Goal: Transaction & Acquisition: Purchase product/service

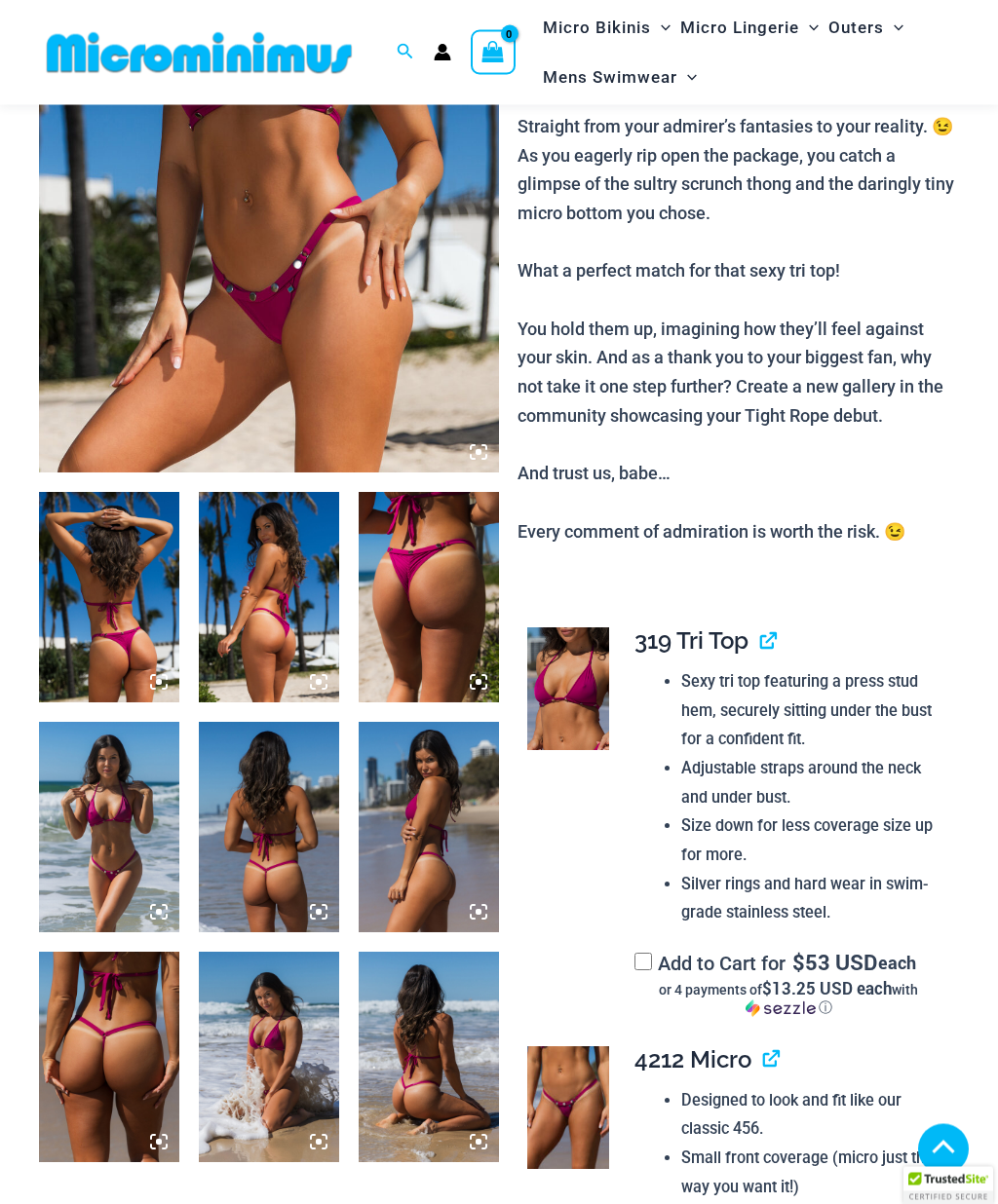
scroll to position [330, 0]
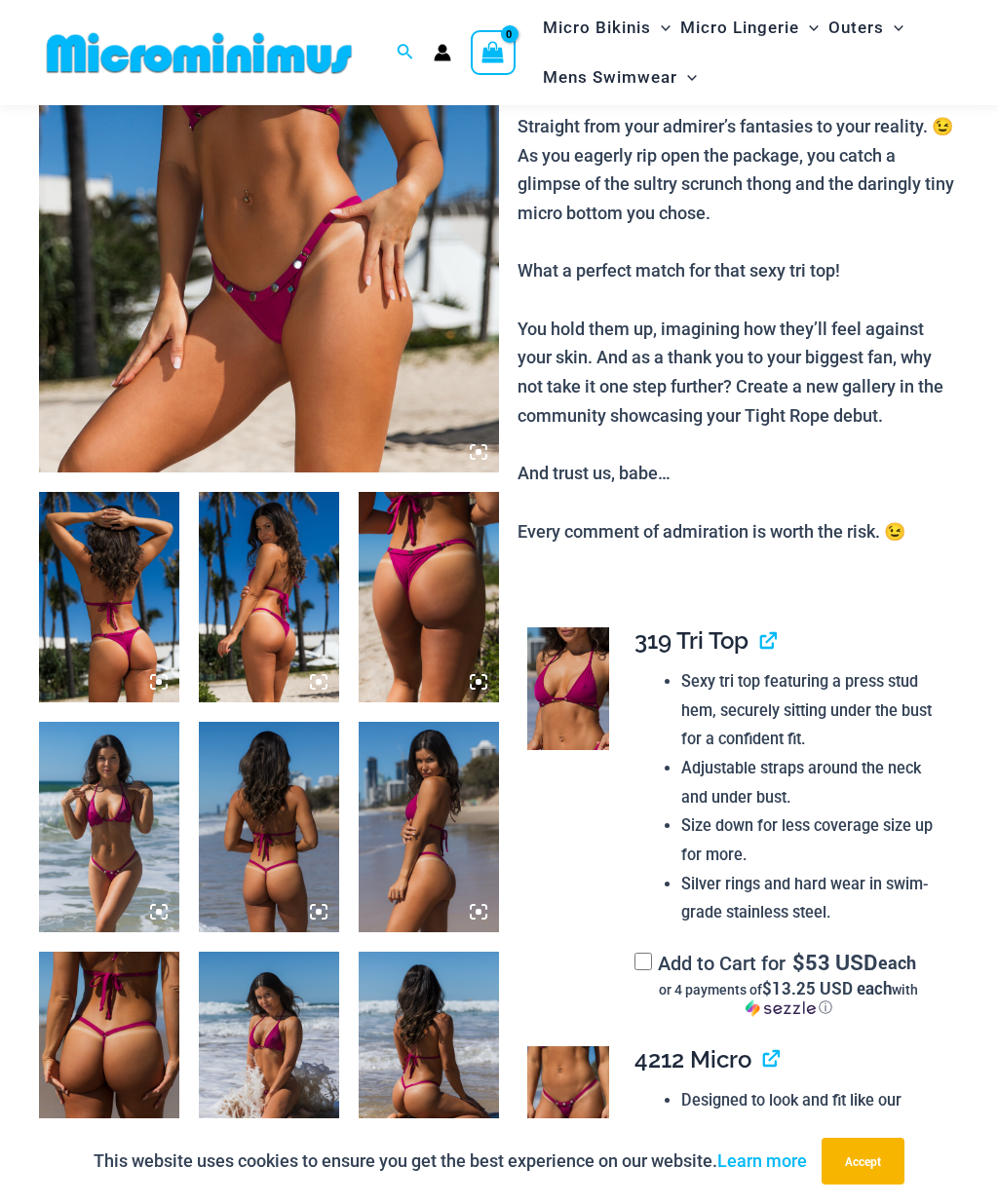
click at [78, 817] on img at bounding box center [109, 827] width 141 height 210
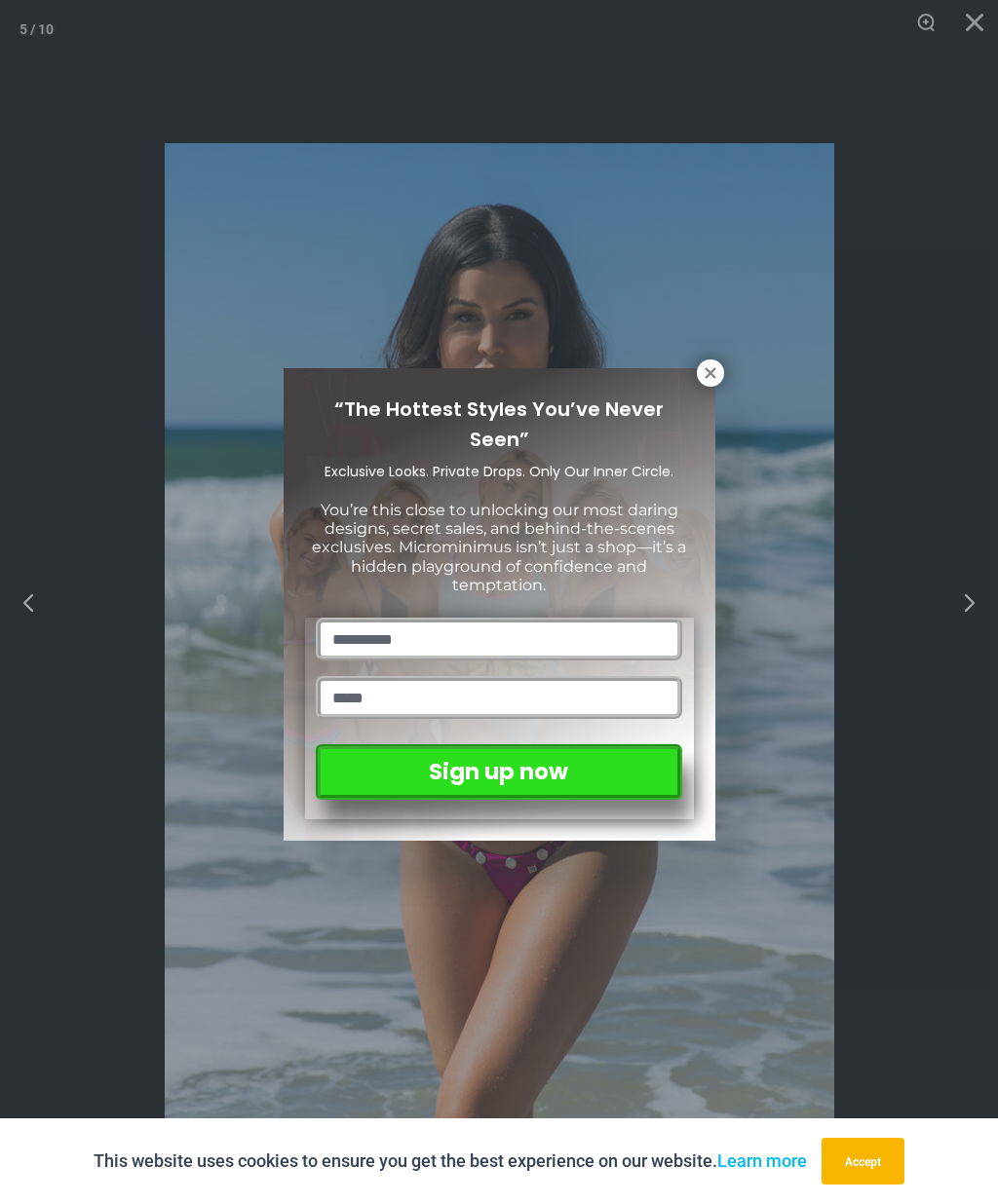
click at [710, 376] on icon at bounding box center [711, 373] width 18 height 18
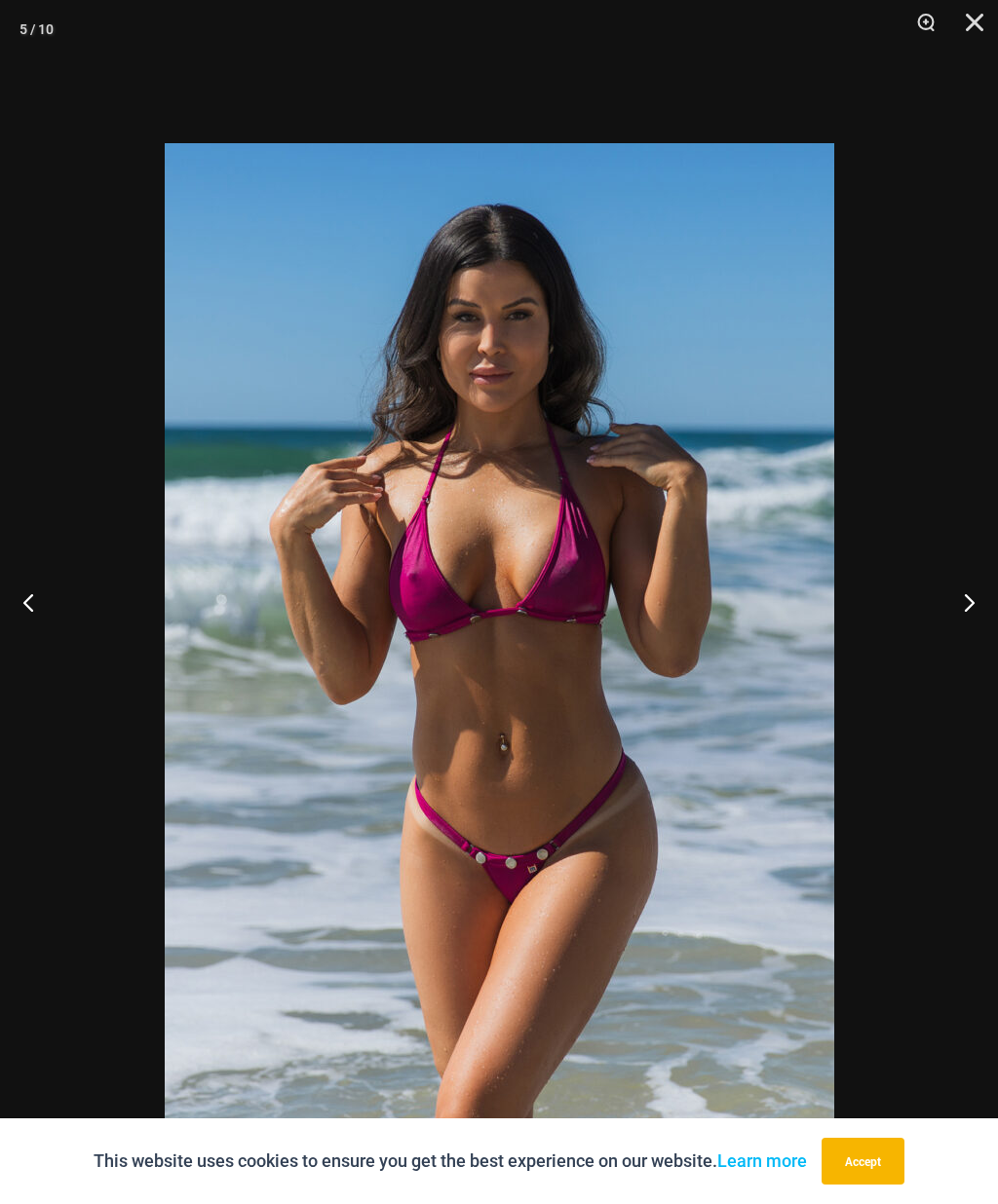
click at [33, 648] on button "Previous" at bounding box center [36, 602] width 73 height 98
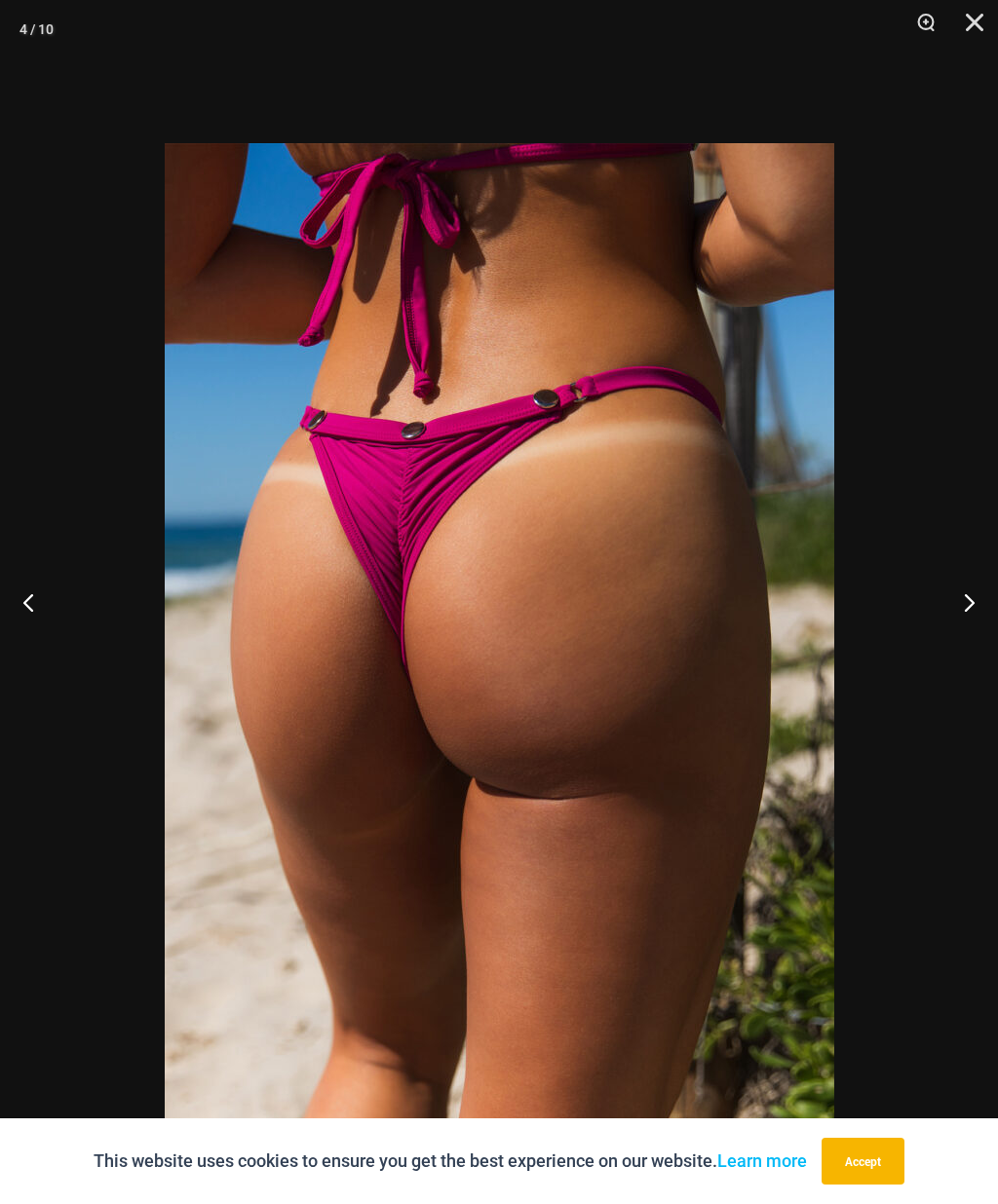
click at [37, 646] on button "Previous" at bounding box center [36, 602] width 73 height 98
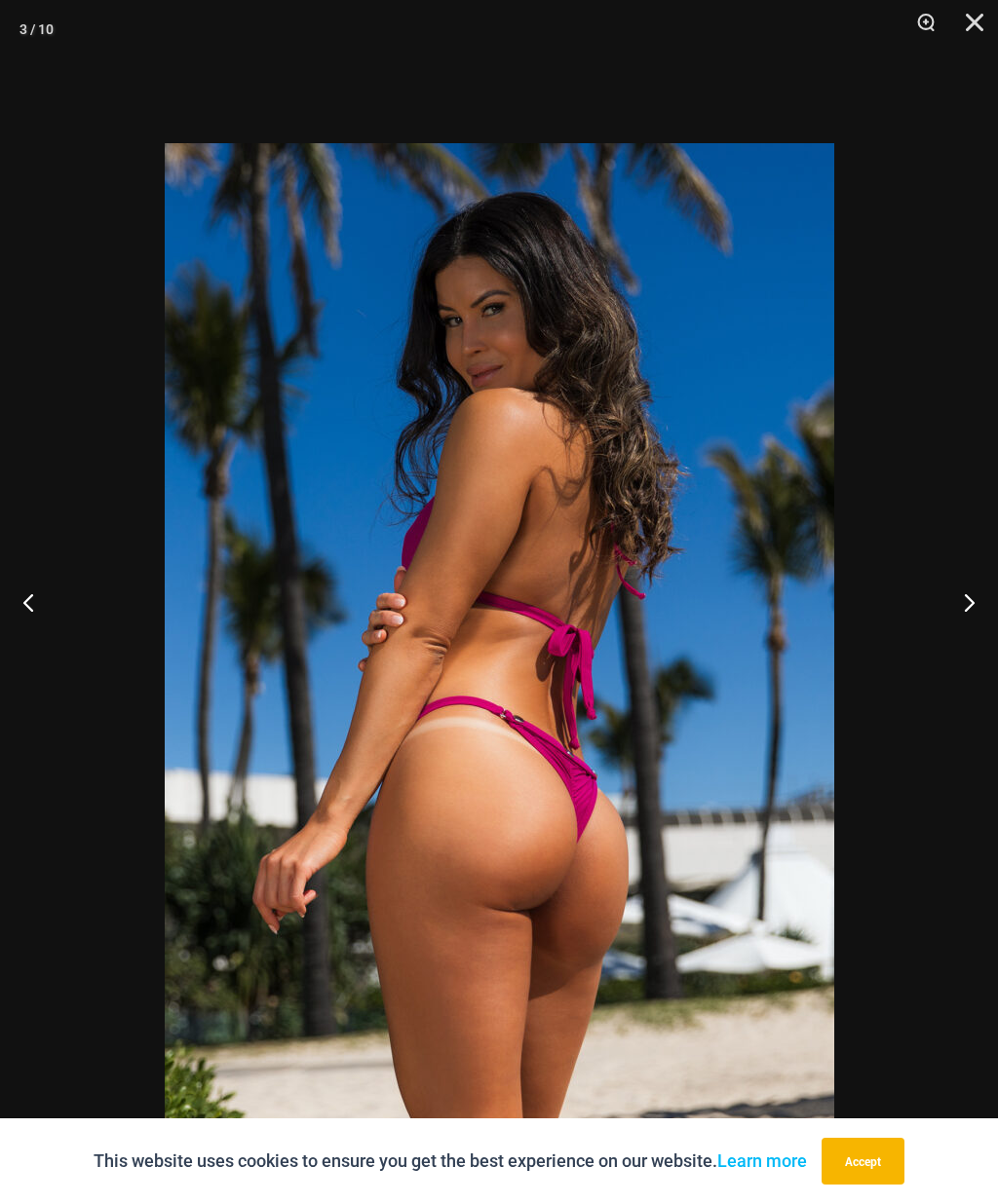
click at [36, 644] on button "Previous" at bounding box center [36, 602] width 73 height 98
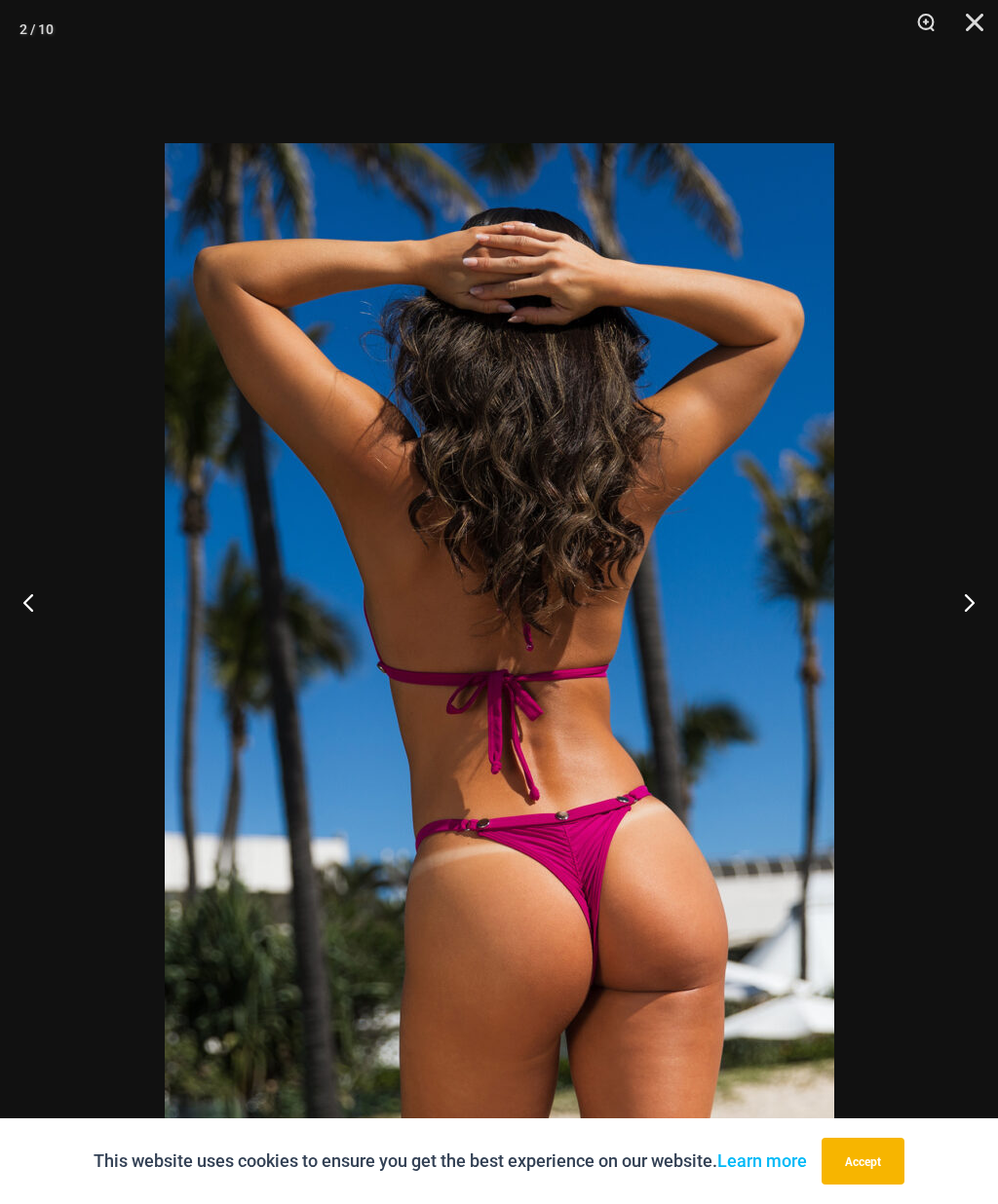
click at [30, 650] on button "Previous" at bounding box center [36, 602] width 73 height 98
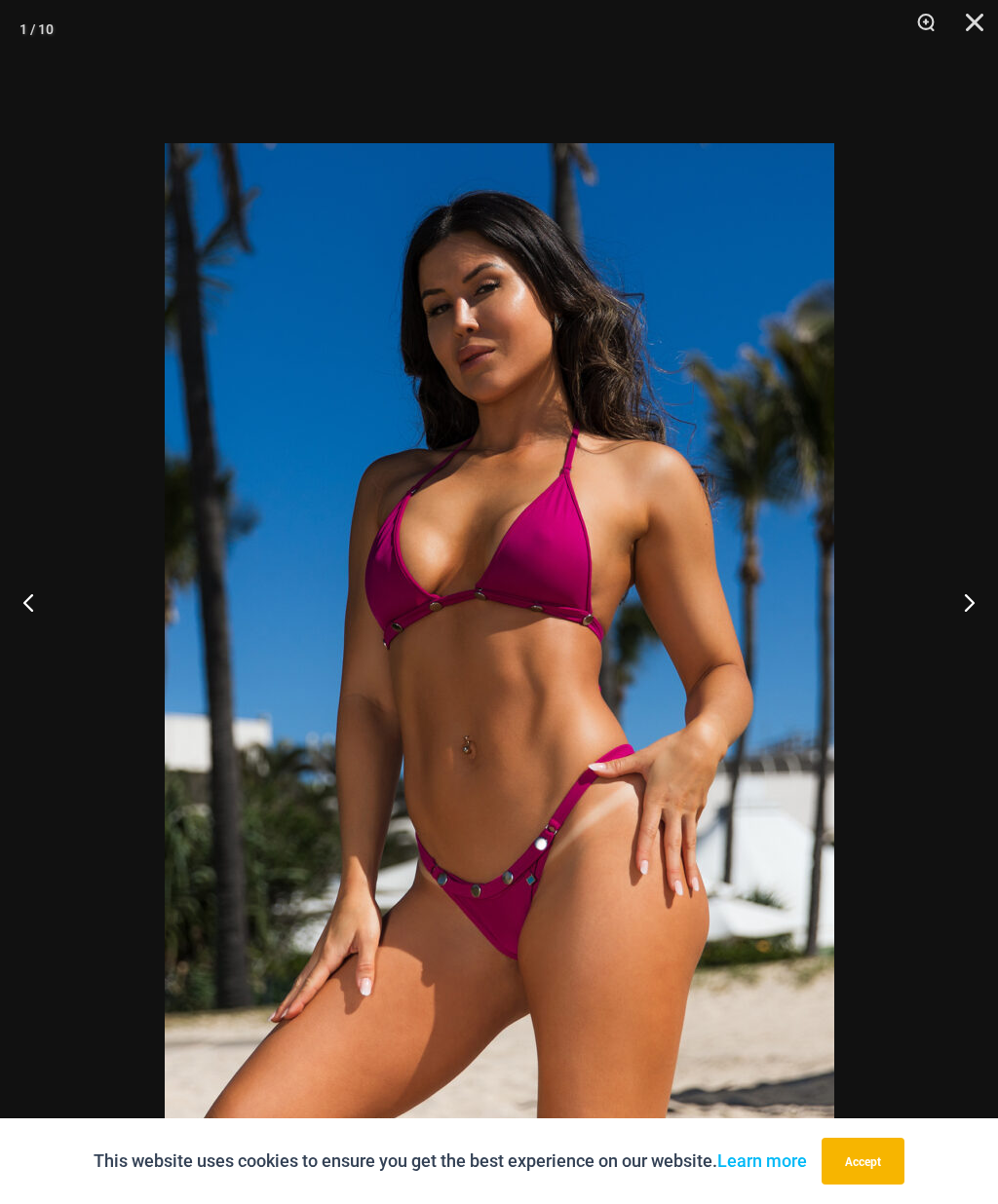
click at [28, 634] on button "Previous" at bounding box center [36, 602] width 73 height 98
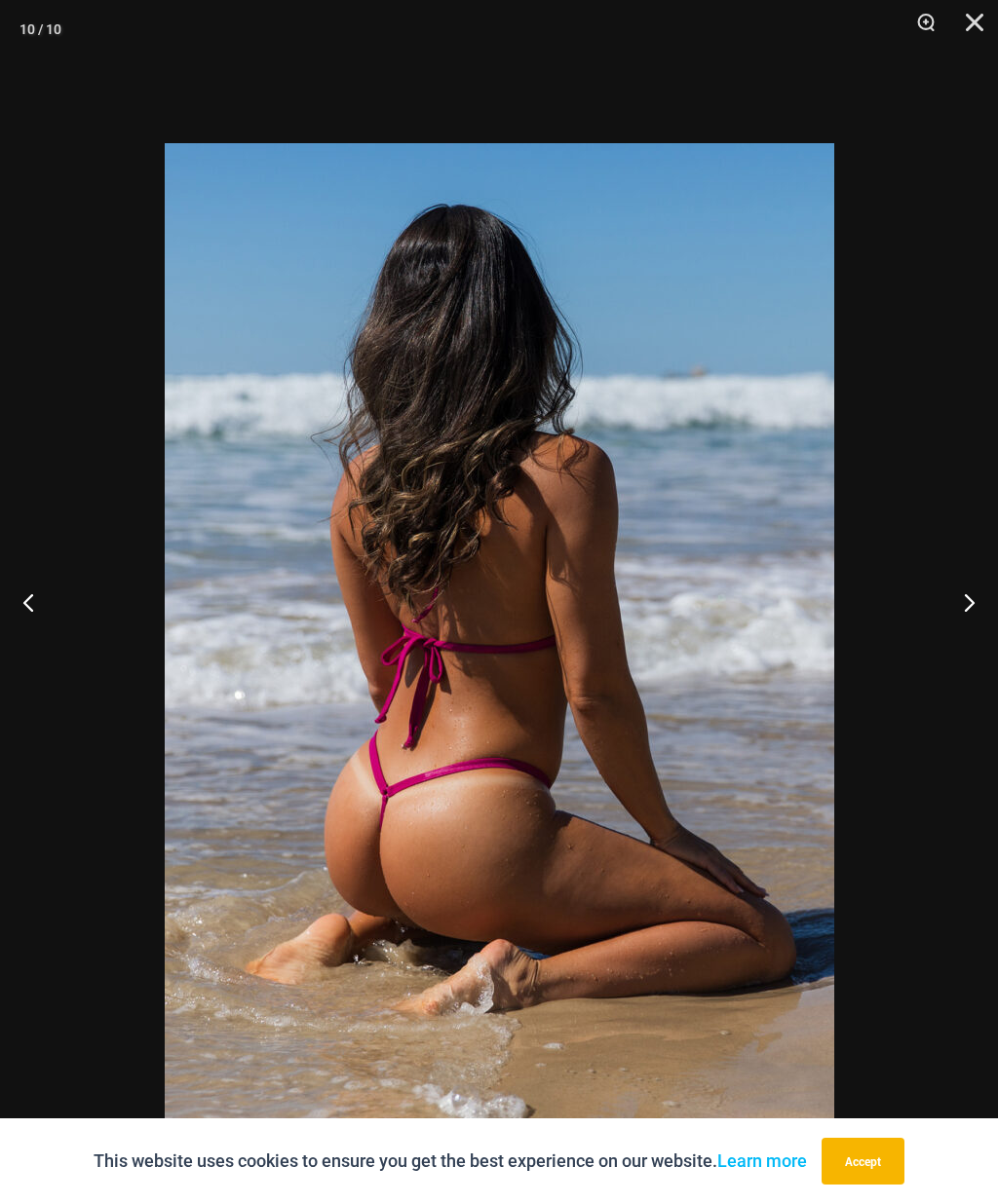
click at [33, 636] on button "Previous" at bounding box center [36, 602] width 73 height 98
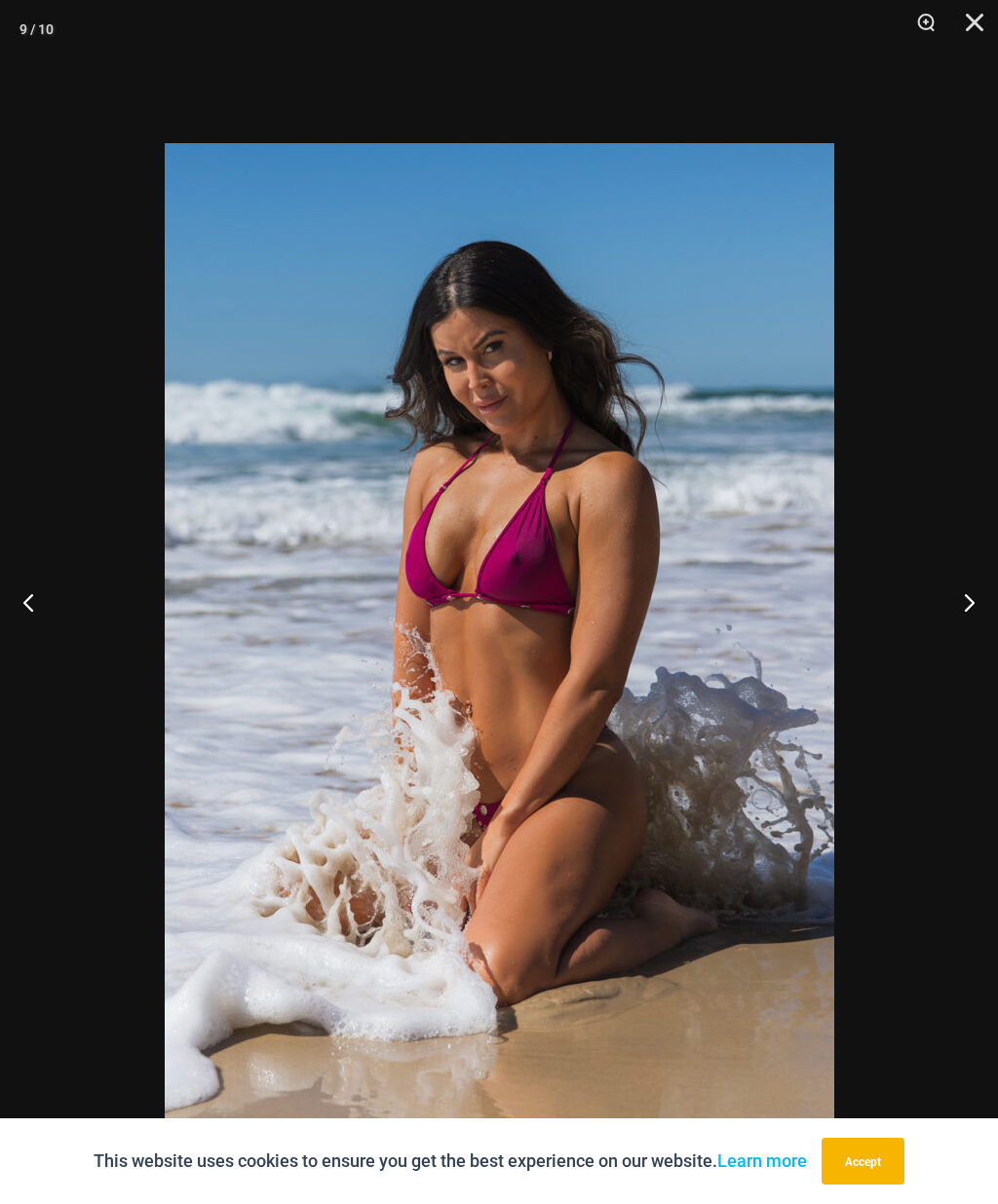
click at [34, 636] on button "Previous" at bounding box center [36, 602] width 73 height 98
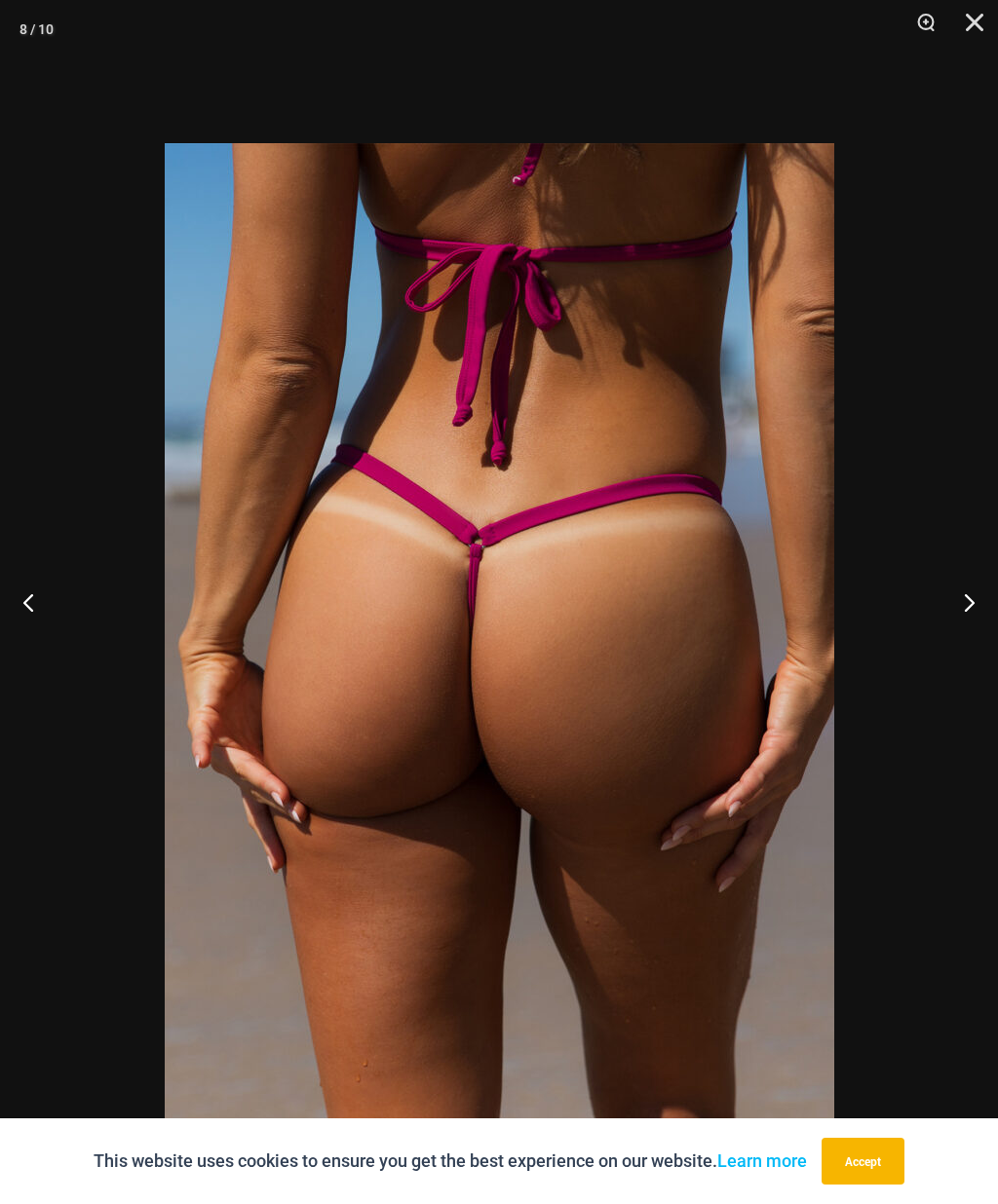
click at [28, 634] on button "Previous" at bounding box center [36, 602] width 73 height 98
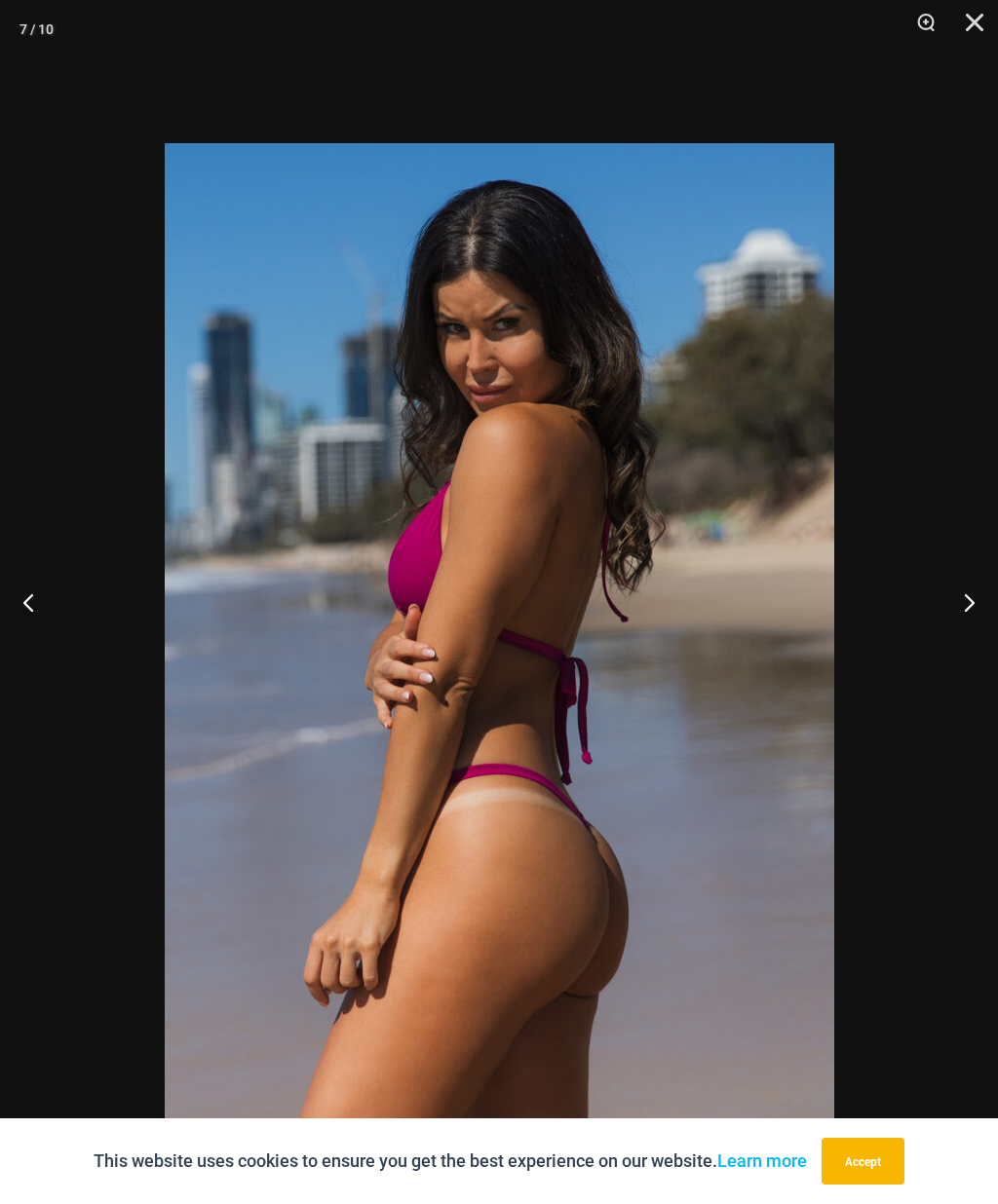
click at [972, 20] on button "Close" at bounding box center [968, 29] width 49 height 59
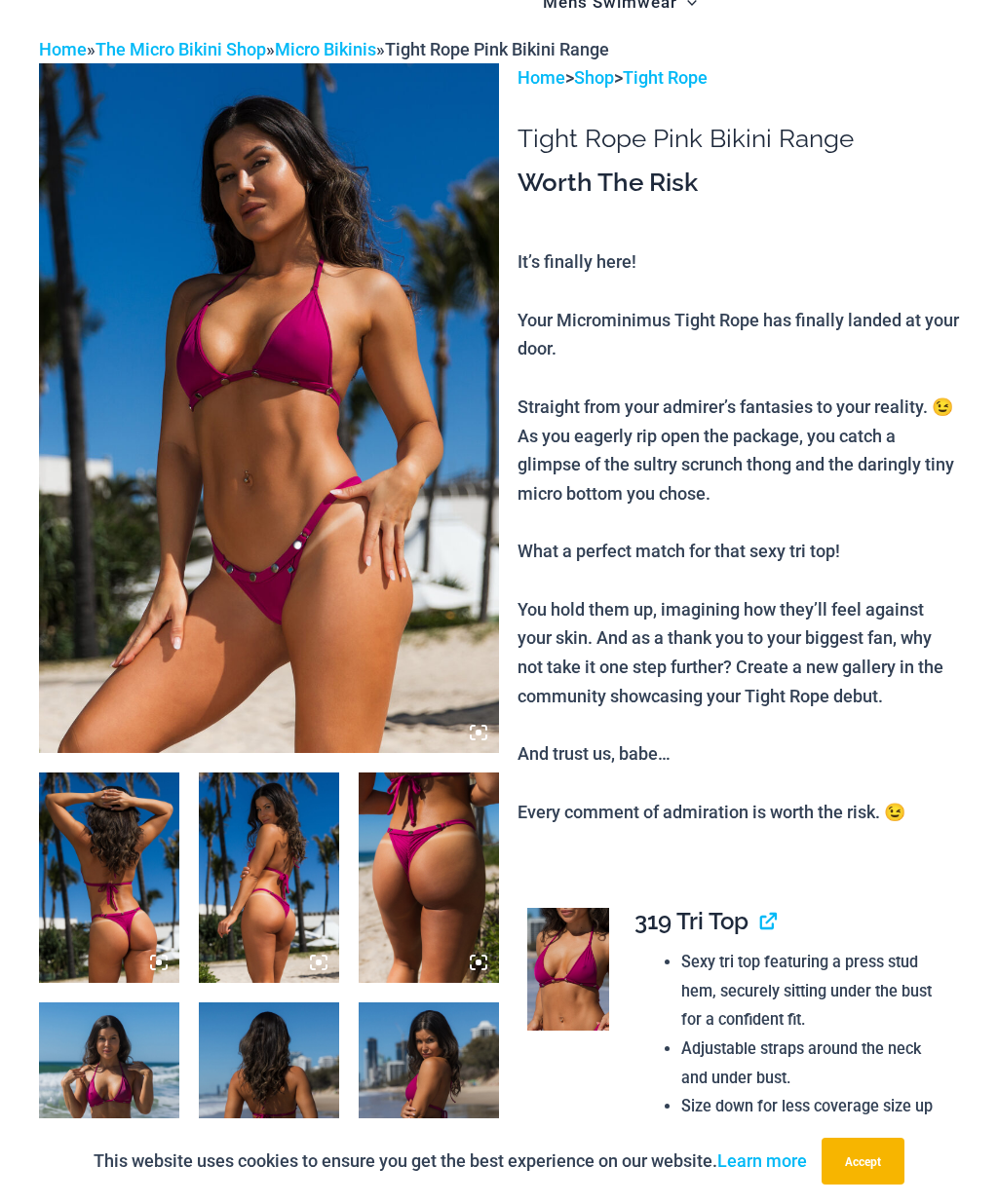
scroll to position [0, 0]
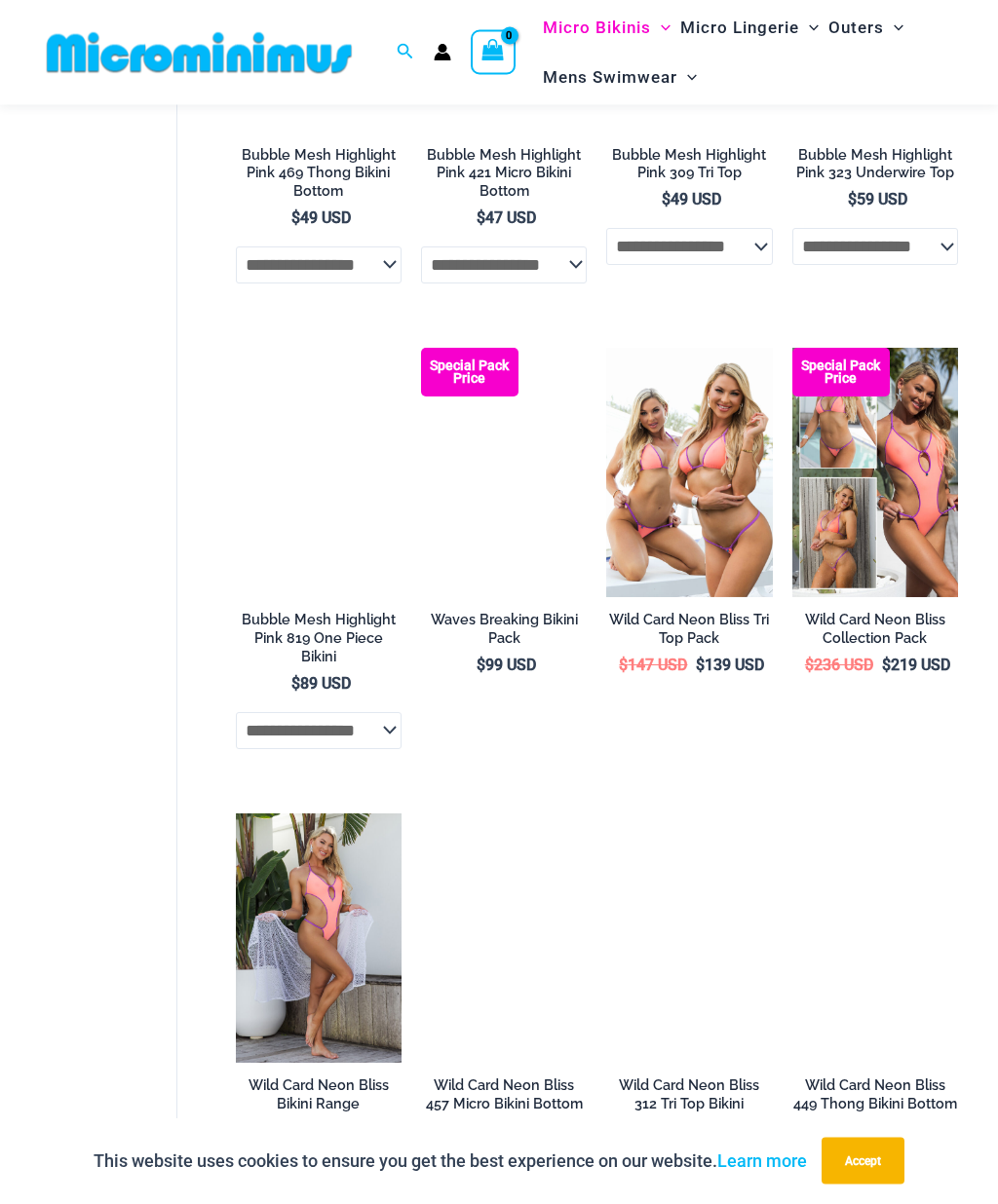
scroll to position [2829, 0]
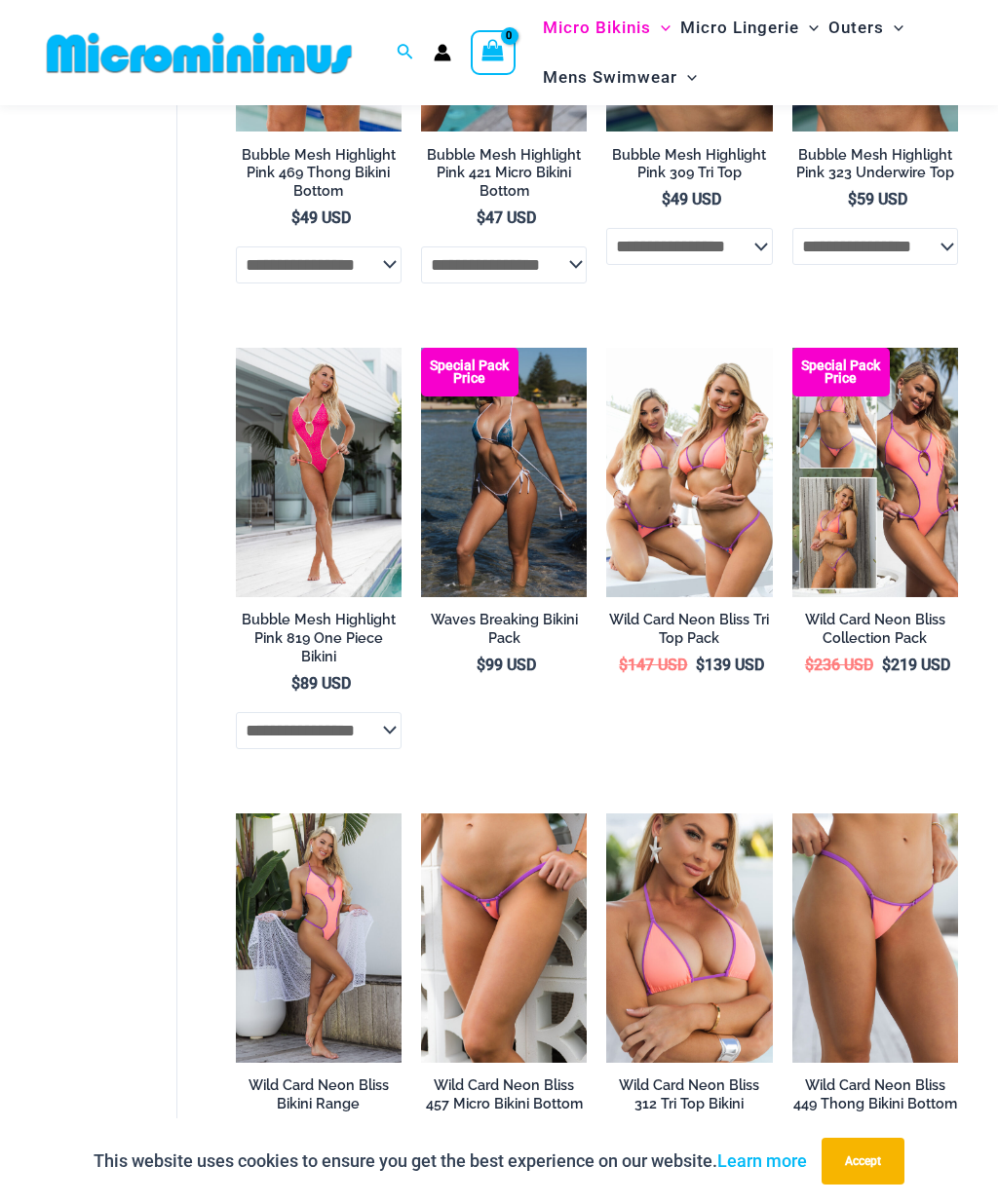
click at [421, 348] on img at bounding box center [421, 348] width 0 height 0
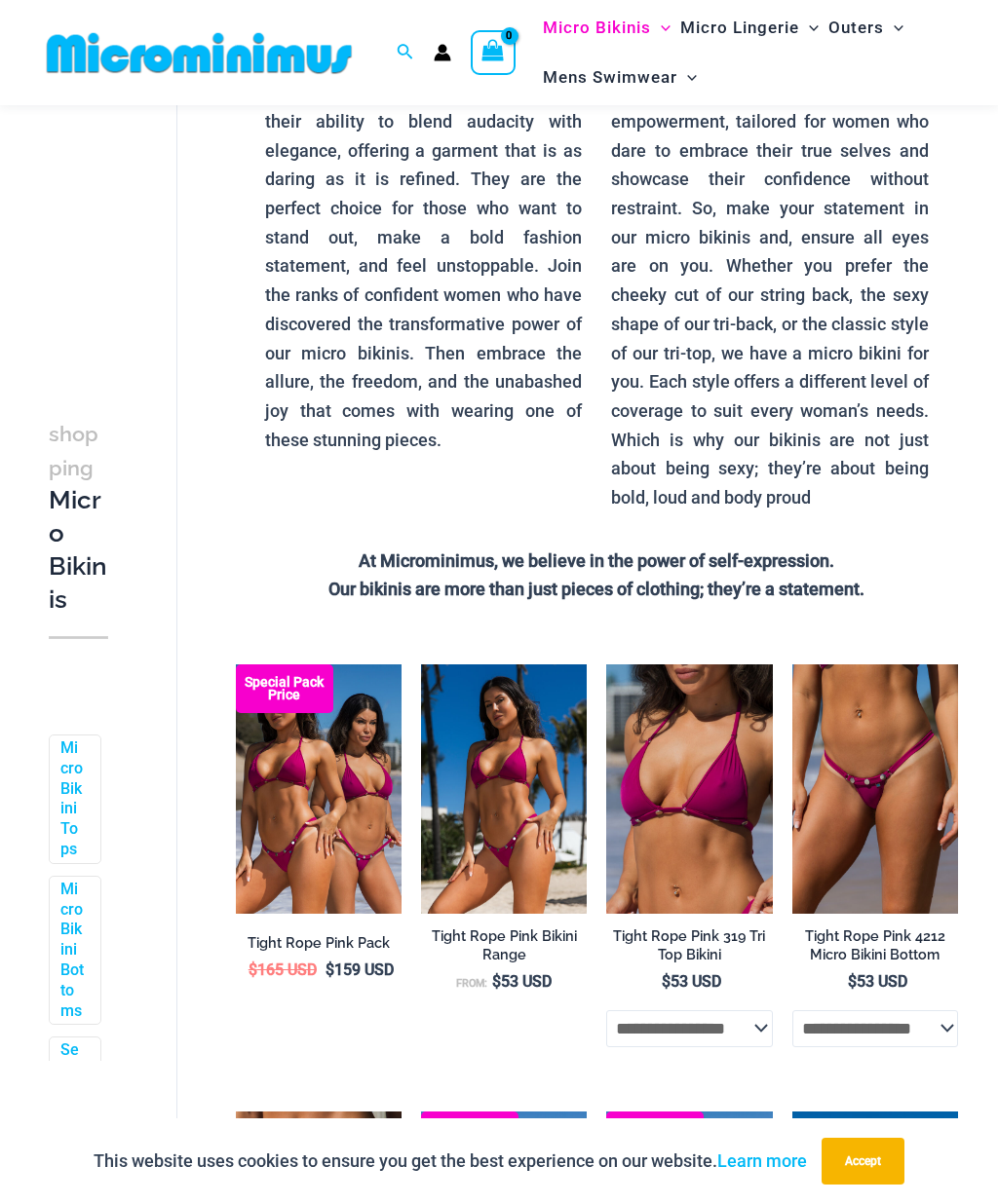
scroll to position [0, 0]
